Goal: Information Seeking & Learning: Learn about a topic

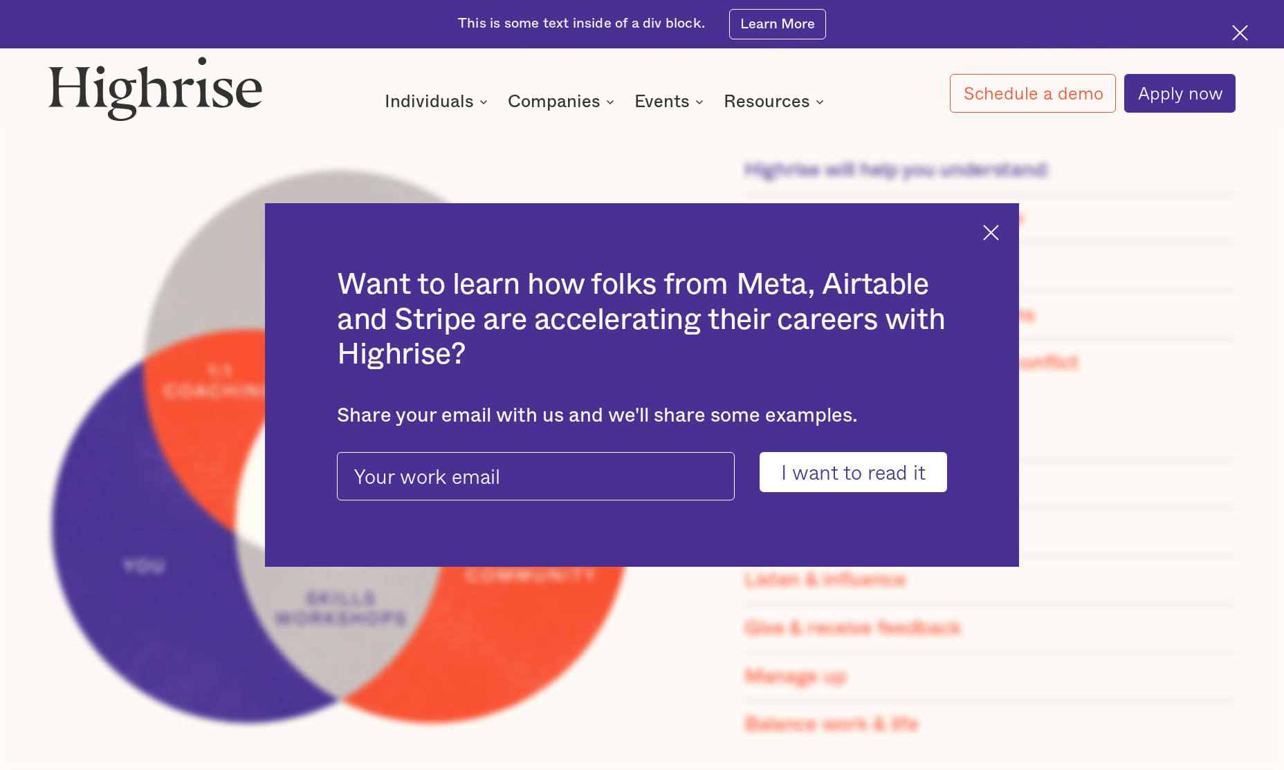
scroll to position [1416, 0]
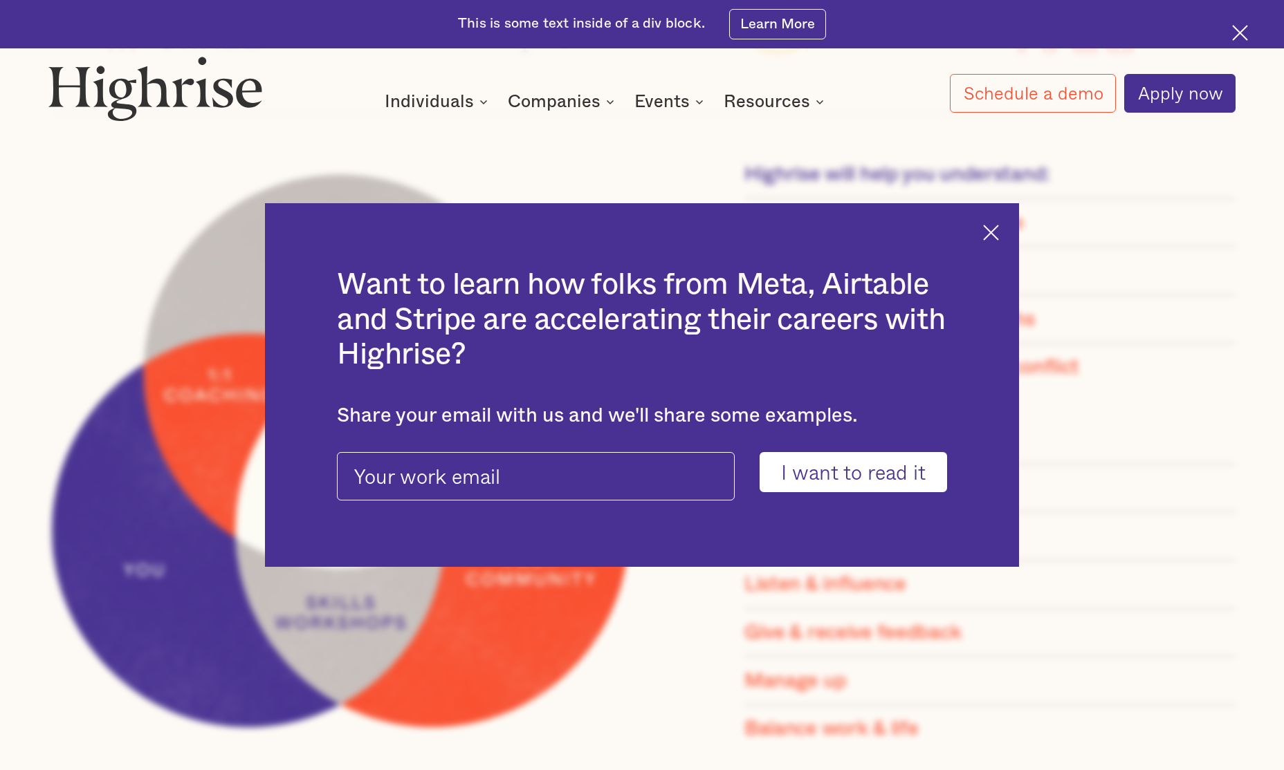
click at [988, 230] on img at bounding box center [991, 233] width 16 height 16
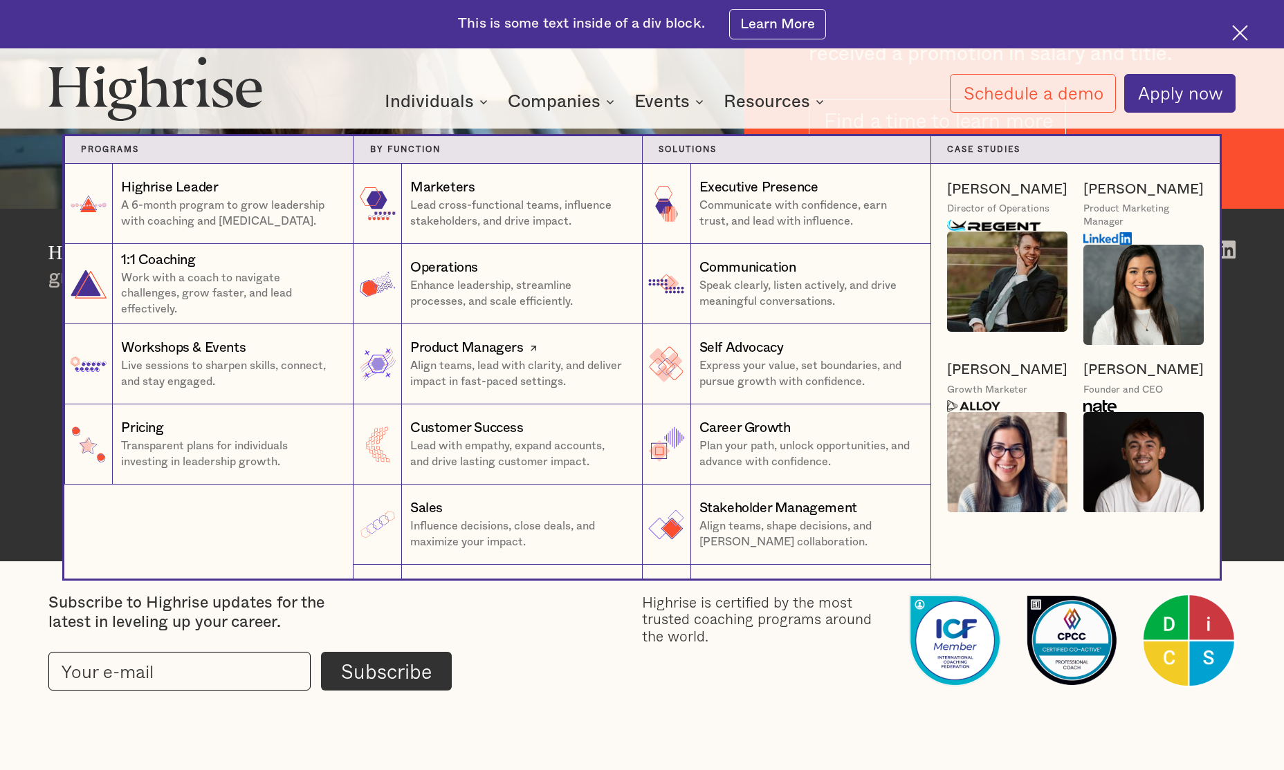
scroll to position [15, 0]
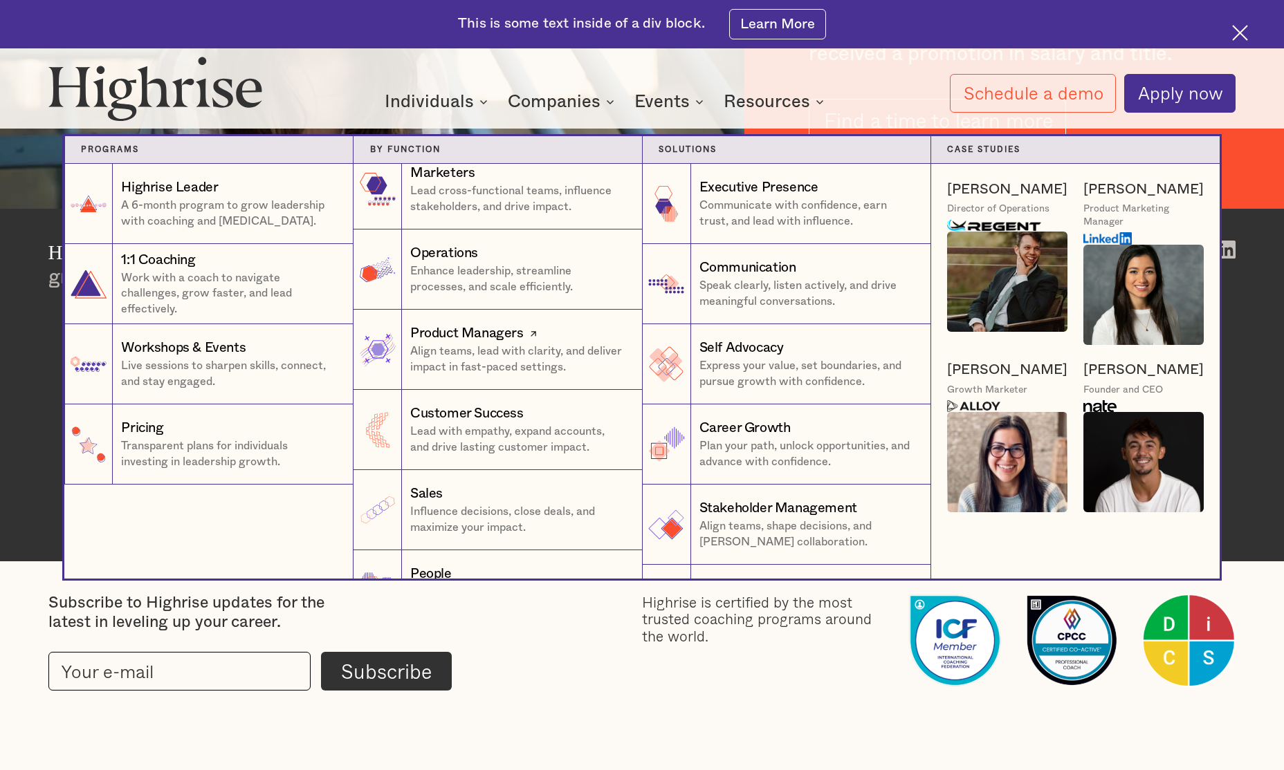
click at [477, 350] on p "Align teams, lead with clarity, and deliver impact in fast-paced settings." at bounding box center [518, 359] width 216 height 31
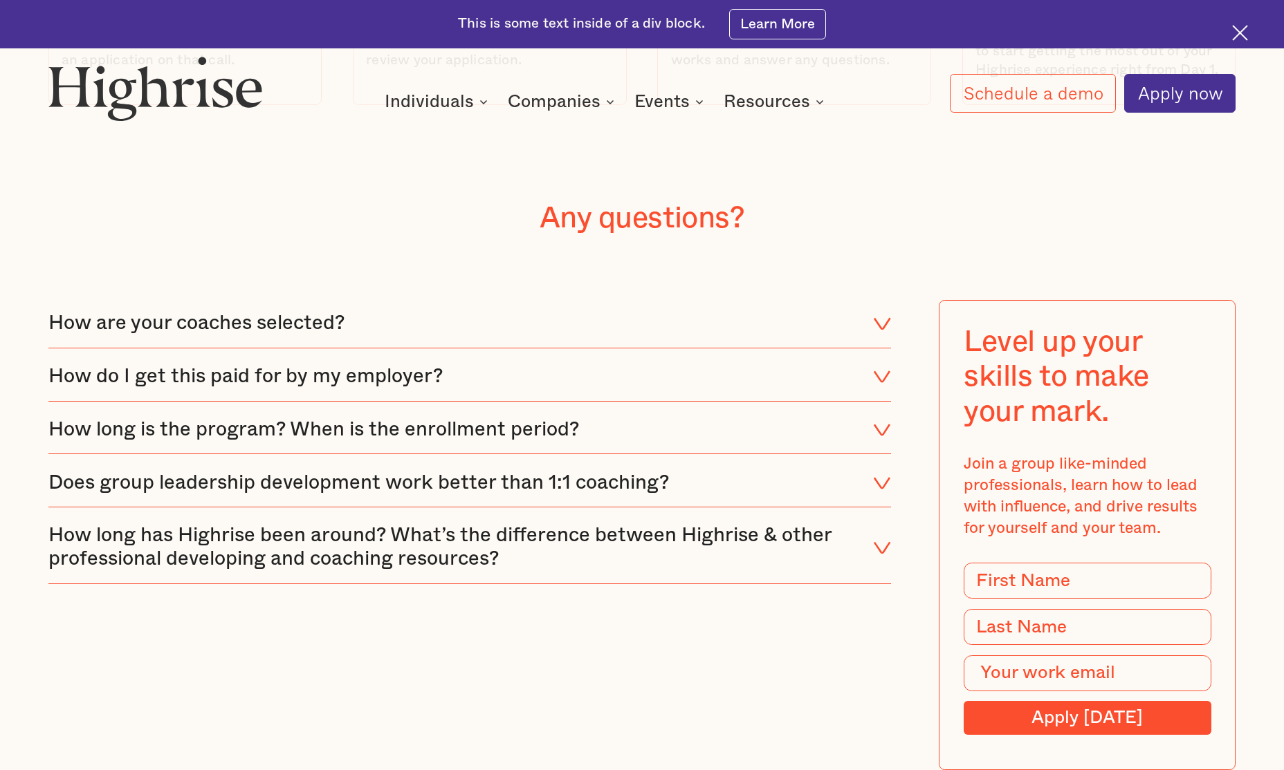
scroll to position [7053, 0]
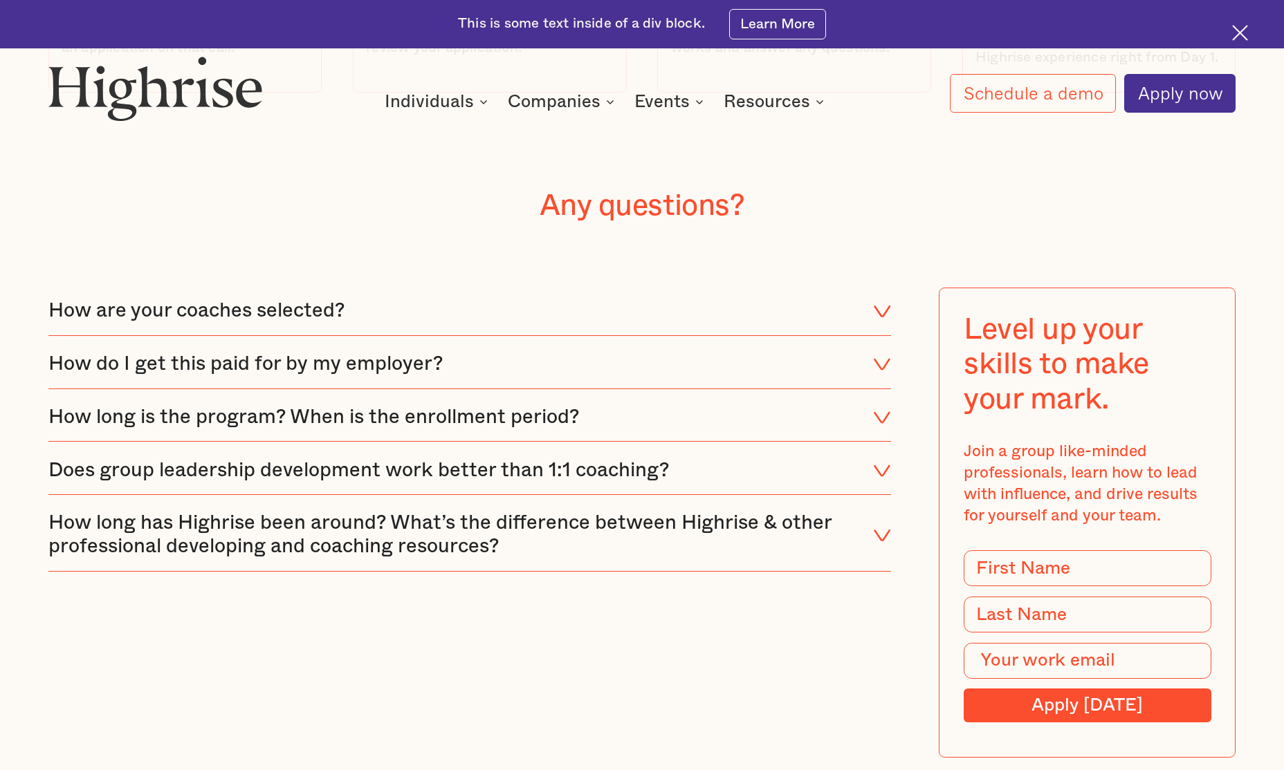
click at [537, 341] on div "How do I get this paid for by my employer?" at bounding box center [469, 365] width 842 height 48
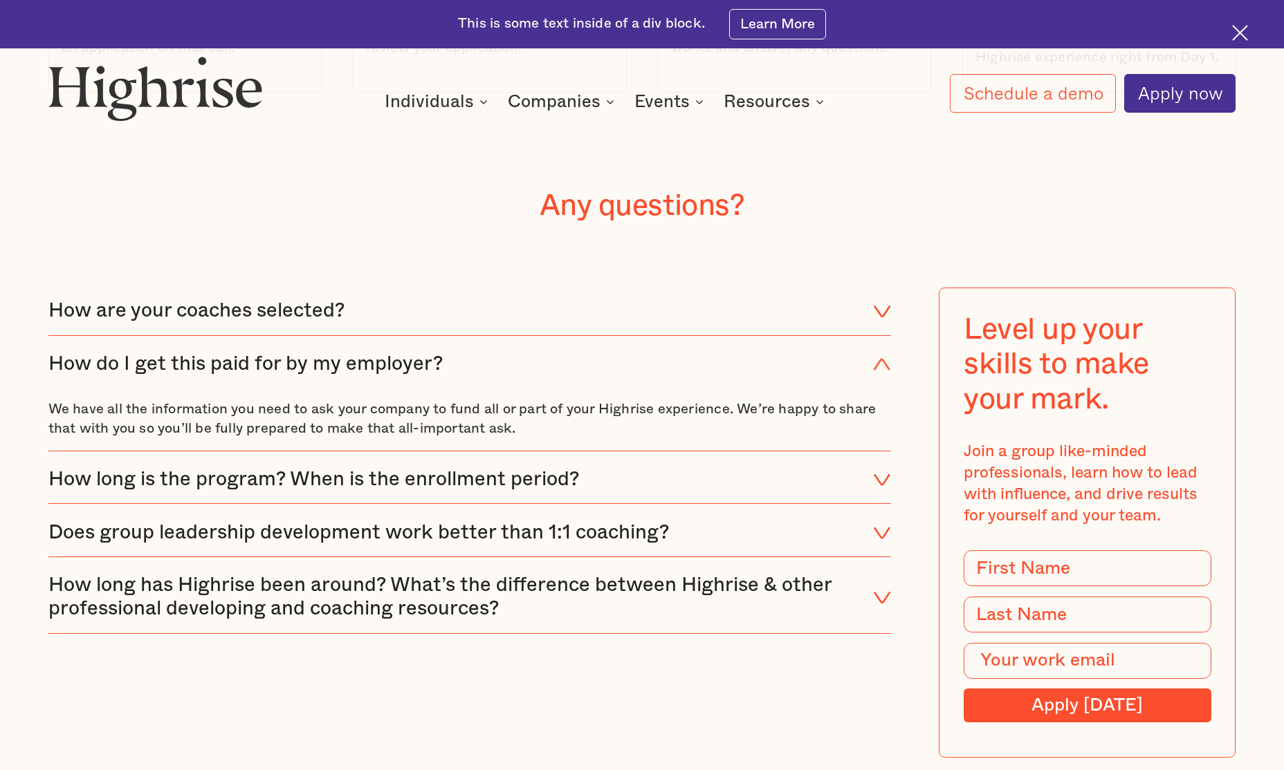
click at [533, 341] on div "How do I get this paid for by my employer?" at bounding box center [469, 365] width 842 height 48
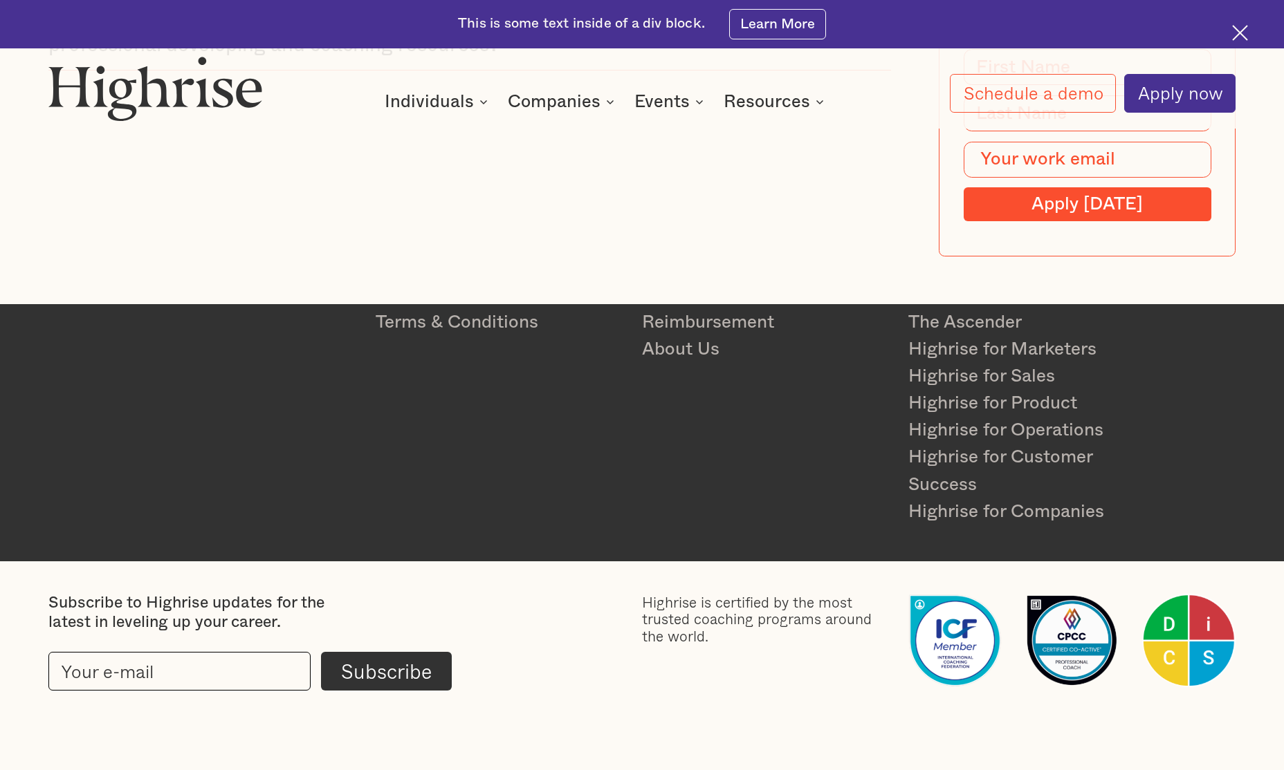
scroll to position [7479, 0]
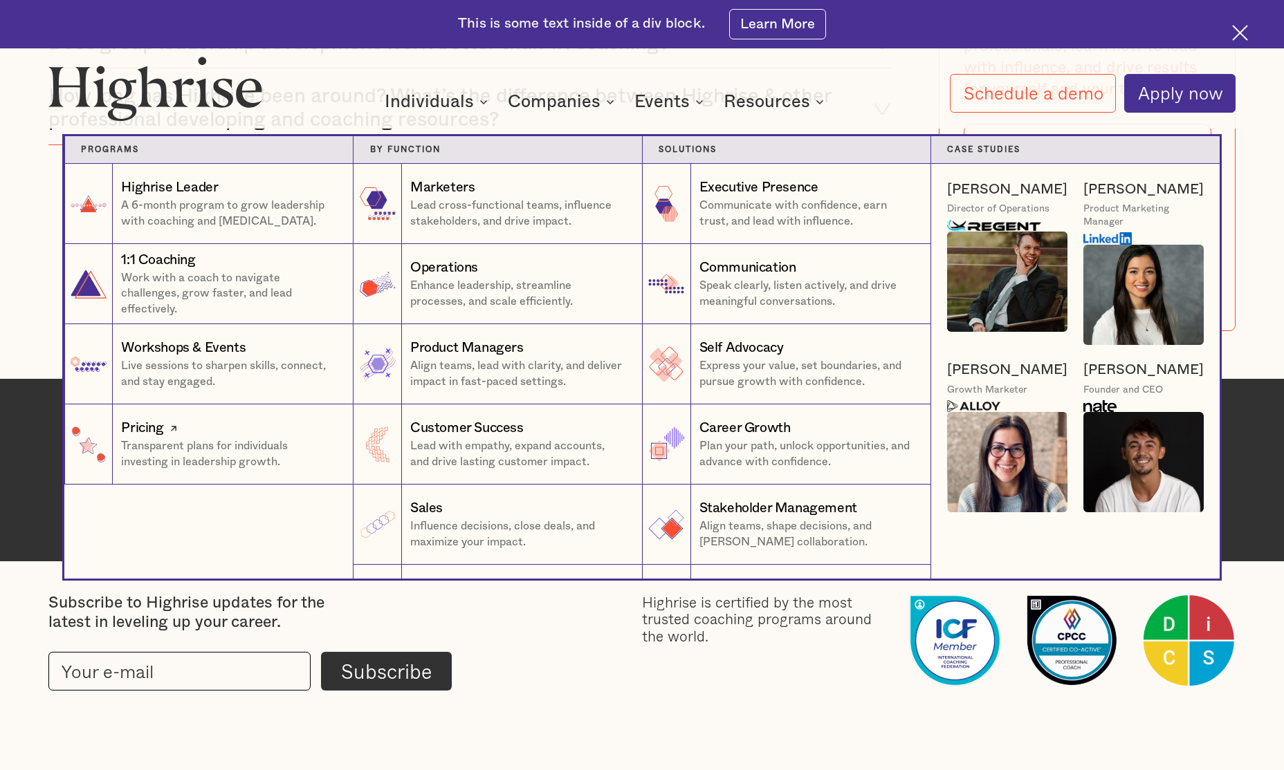
click at [199, 460] on p "Transparent plans for individuals investing in leadership growth." at bounding box center [229, 454] width 216 height 31
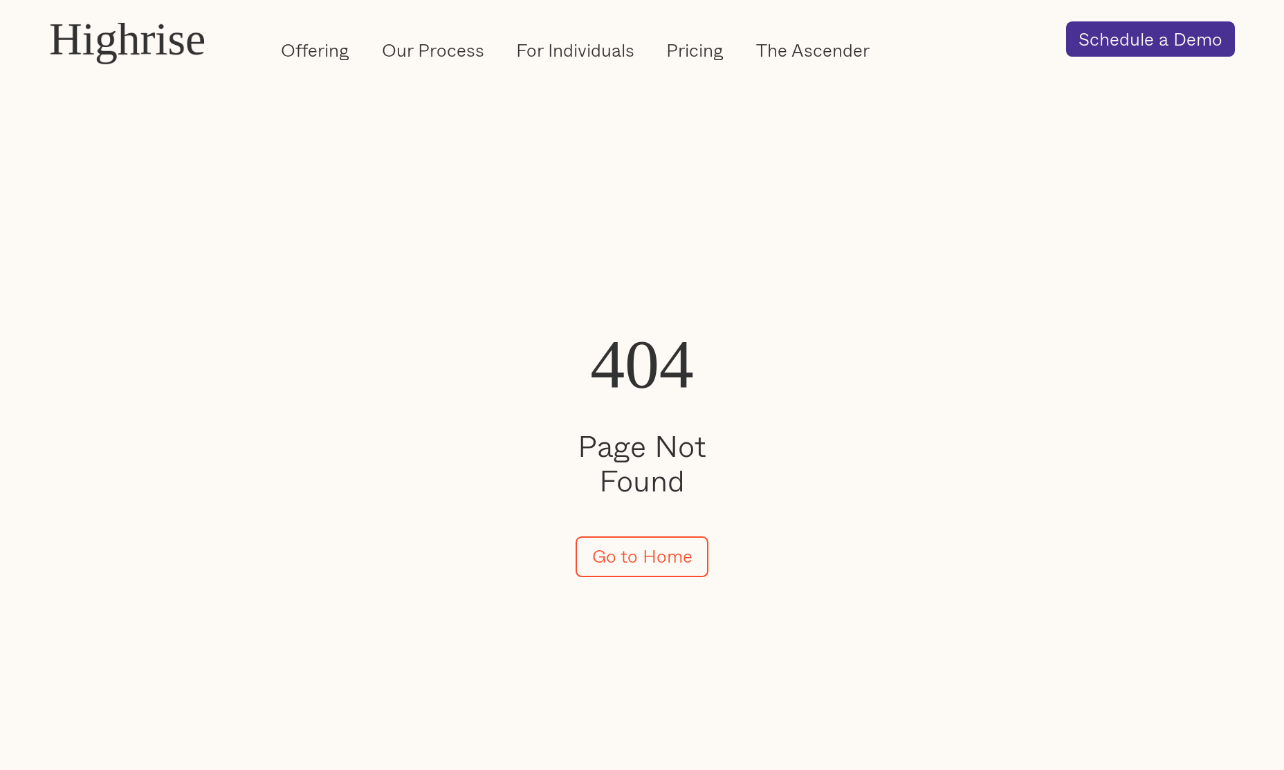
scroll to position [130, 0]
